Goal: Transaction & Acquisition: Purchase product/service

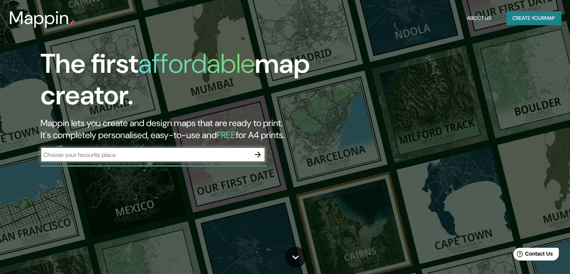
click at [161, 151] on input "text" at bounding box center [145, 154] width 210 height 9
drag, startPoint x: 129, startPoint y: 158, endPoint x: 224, endPoint y: 147, distance: 95.9
click at [129, 159] on div "​" at bounding box center [152, 154] width 225 height 15
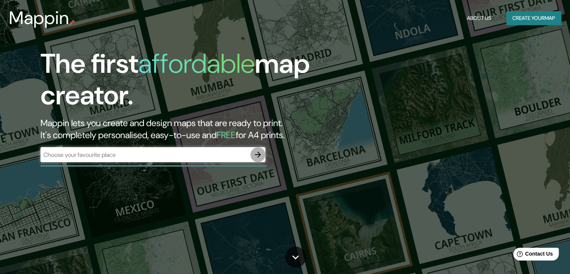
click at [256, 154] on icon "button" at bounding box center [258, 154] width 6 height 6
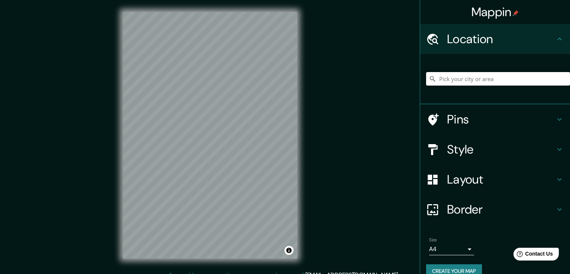
click at [496, 42] on h4 "Location" at bounding box center [501, 38] width 108 height 15
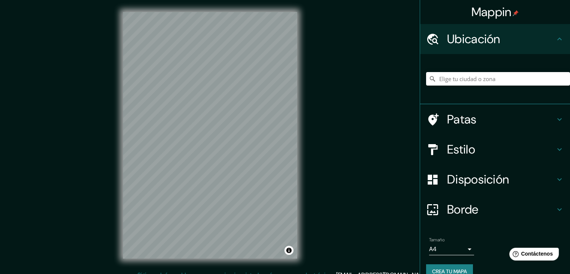
click at [346, 91] on div "Mappin Ubicación Patas Estilo Disposición Borde Elige un borde. Consejo : puede…" at bounding box center [285, 141] width 570 height 282
click at [497, 39] on h4 "Ubicación" at bounding box center [501, 38] width 108 height 15
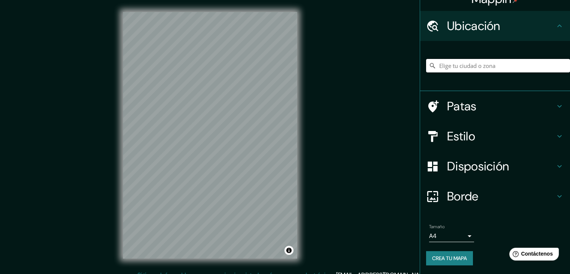
click at [484, 65] on input "Elige tu ciudad o zona" at bounding box center [498, 65] width 144 height 13
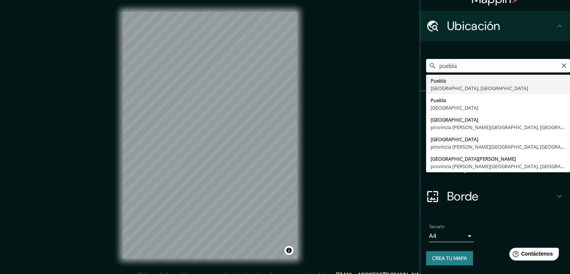
type input "Puebla, Puebla, México"
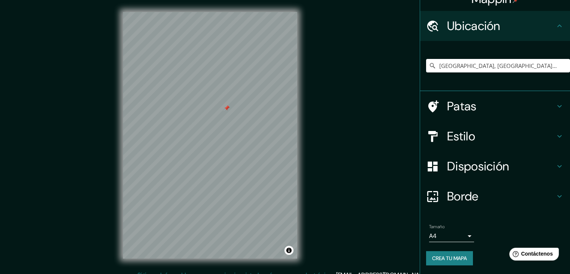
click at [484, 107] on h4 "Patas" at bounding box center [501, 106] width 108 height 15
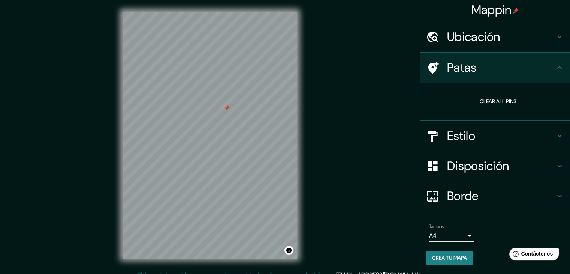
scroll to position [1, 0]
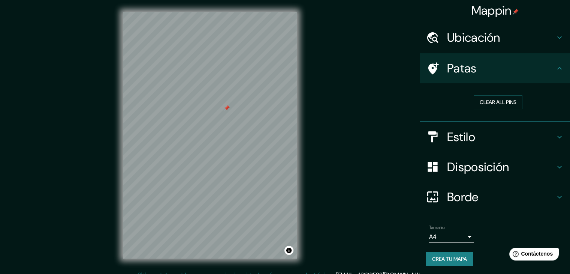
click at [460, 136] on font "Estilo" at bounding box center [461, 137] width 28 height 16
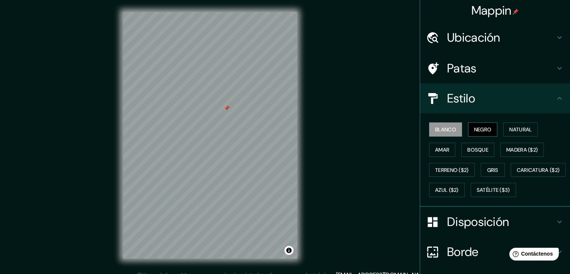
click at [475, 127] on font "Negro" at bounding box center [483, 129] width 18 height 7
click at [519, 127] on font "Natural" at bounding box center [520, 129] width 22 height 7
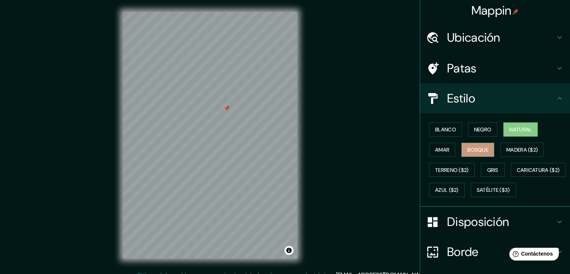
click at [469, 149] on font "Bosque" at bounding box center [477, 149] width 21 height 7
click at [442, 149] on font "Amar" at bounding box center [442, 149] width 14 height 7
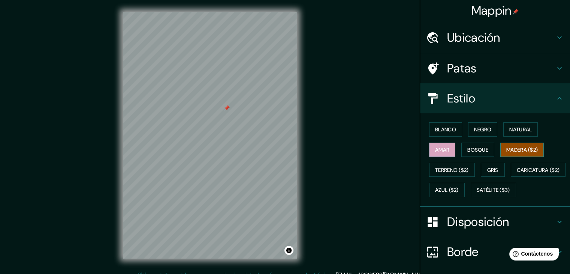
click at [521, 154] on button "Madera ($2)" at bounding box center [521, 149] width 43 height 14
click at [444, 168] on font "Terreno ($2)" at bounding box center [452, 169] width 34 height 7
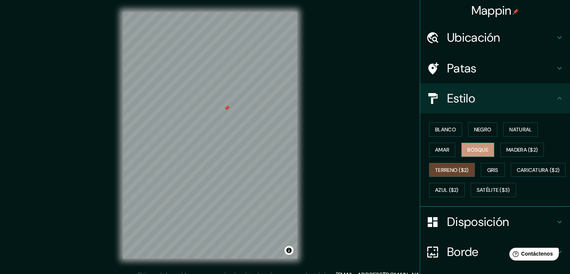
click at [478, 145] on font "Bosque" at bounding box center [477, 150] width 21 height 10
click at [486, 129] on font "Negro" at bounding box center [483, 129] width 18 height 7
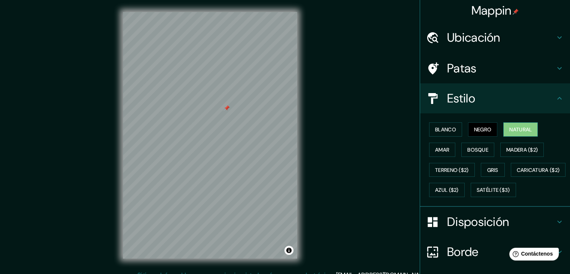
click at [525, 127] on font "Natural" at bounding box center [520, 129] width 22 height 7
click at [436, 129] on font "Blanco" at bounding box center [445, 129] width 21 height 7
click at [519, 128] on font "Natural" at bounding box center [520, 129] width 22 height 7
click at [555, 97] on icon at bounding box center [559, 98] width 9 height 9
click at [514, 229] on h4 "Disposición" at bounding box center [501, 221] width 108 height 15
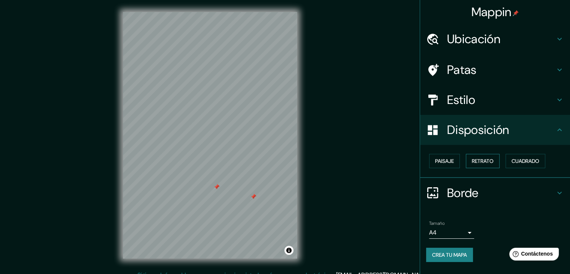
scroll to position [9, 0]
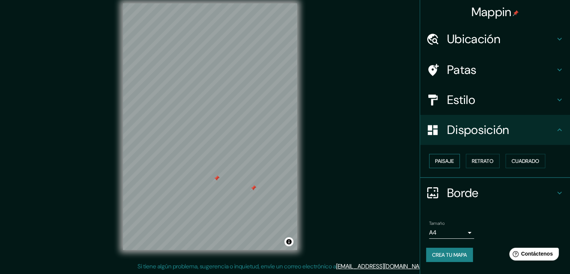
click at [445, 161] on font "Paisaje" at bounding box center [444, 160] width 19 height 7
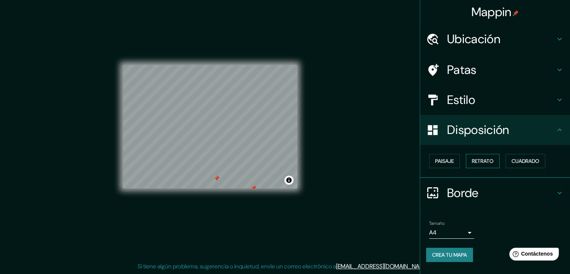
click at [482, 157] on font "Retrato" at bounding box center [483, 160] width 22 height 7
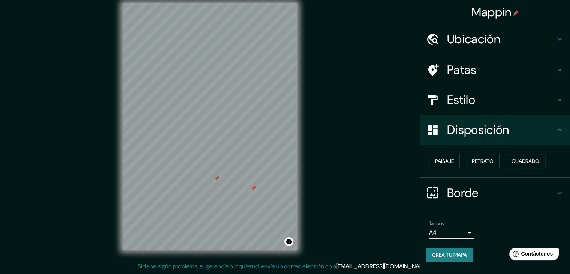
click at [523, 156] on font "Cuadrado" at bounding box center [525, 161] width 28 height 10
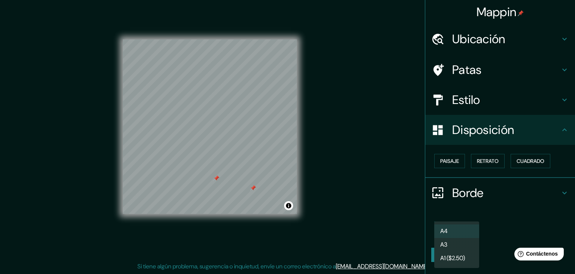
click at [469, 231] on body "Mappin Ubicación Puebla, Puebla, México Patas Estilo Disposición Paisaje Retrat…" at bounding box center [287, 128] width 575 height 274
click at [500, 225] on div at bounding box center [287, 137] width 575 height 274
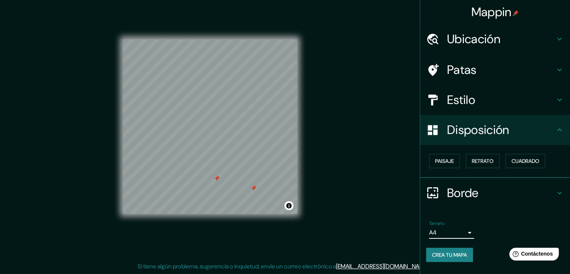
click at [451, 247] on button "Crea tu mapa" at bounding box center [449, 254] width 47 height 14
